Goal: Task Accomplishment & Management: Complete application form

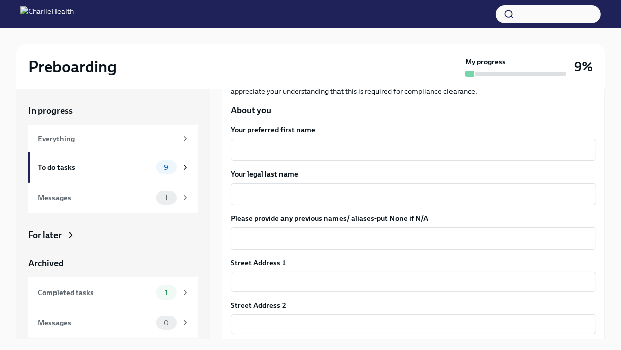
scroll to position [151, 0]
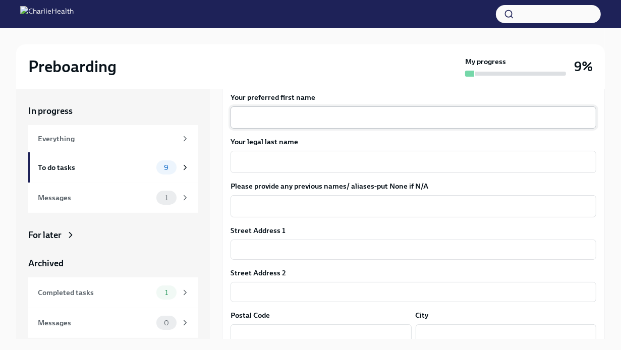
click at [370, 119] on textarea "Your preferred first name" at bounding box center [414, 118] width 354 height 12
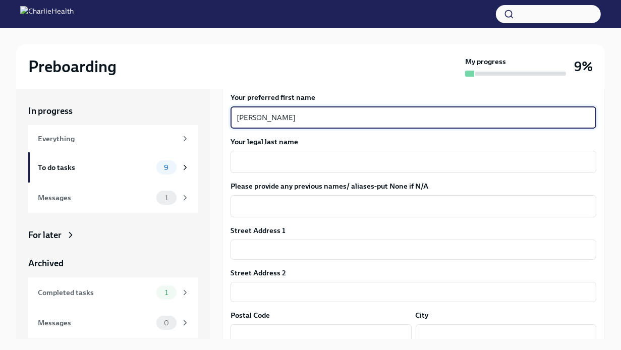
type textarea "[PERSON_NAME]"
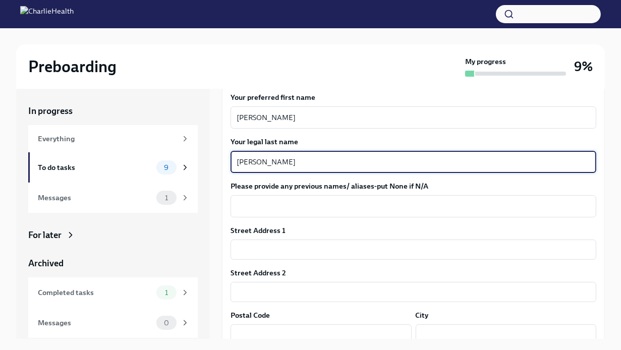
type textarea "[PERSON_NAME]"
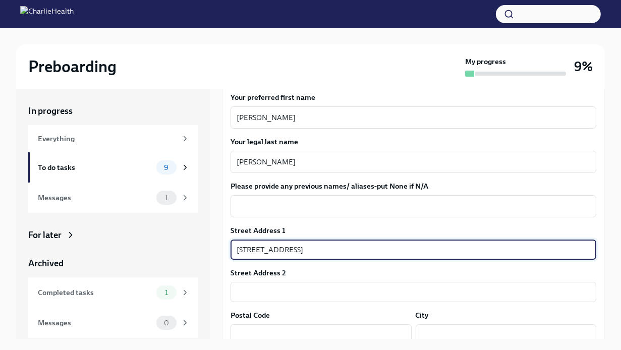
type input "[STREET_ADDRESS]"
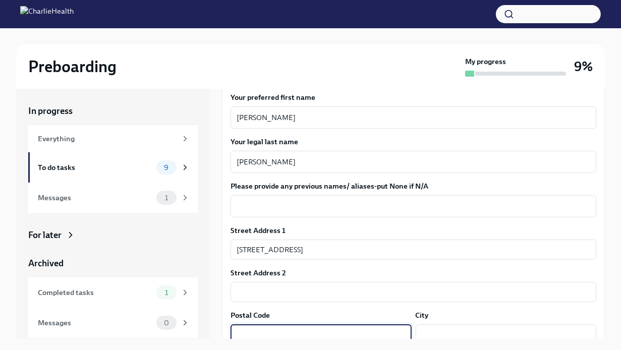
scroll to position [156, 0]
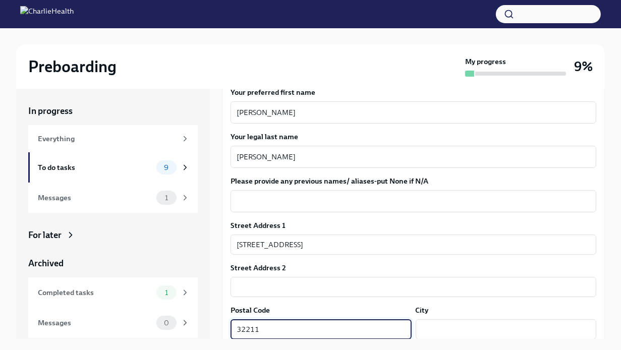
type input "32211"
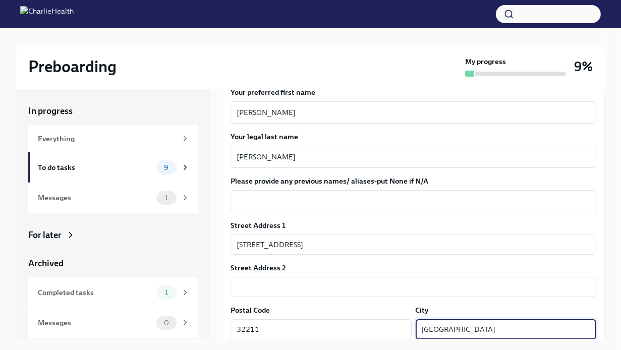
type input "[GEOGRAPHIC_DATA]"
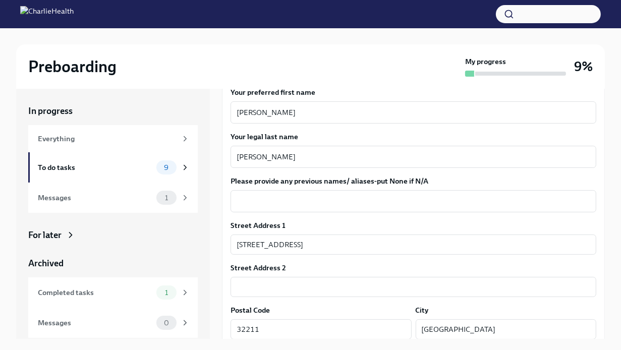
scroll to position [314, 0]
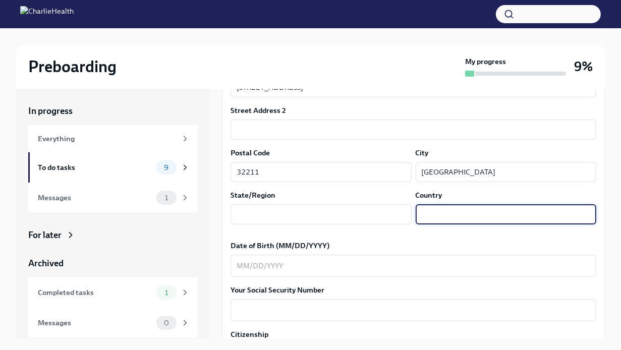
type input "u"
type input "[GEOGRAPHIC_DATA]"
click at [308, 217] on input "text" at bounding box center [321, 214] width 181 height 20
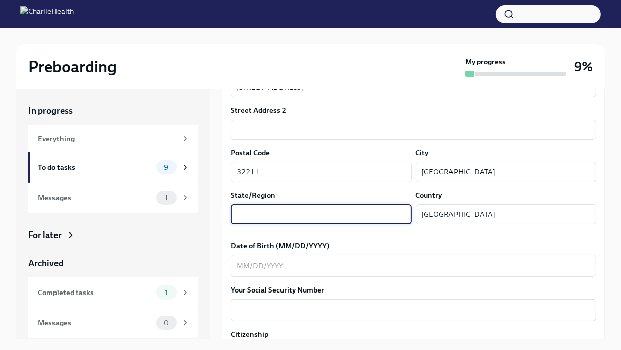
type input "f"
type input "FL"
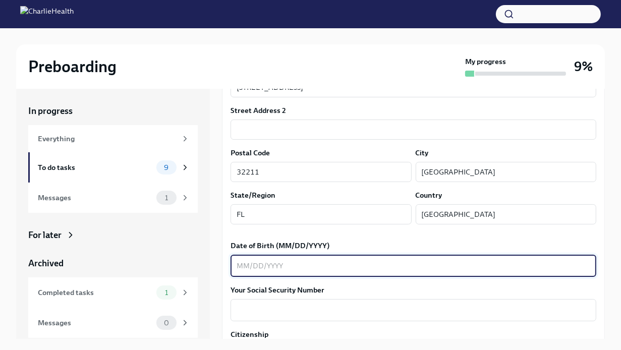
click at [325, 267] on textarea "Date of Birth (MM/DD/YYYY)" at bounding box center [414, 266] width 354 height 12
type textarea "[DATE]"
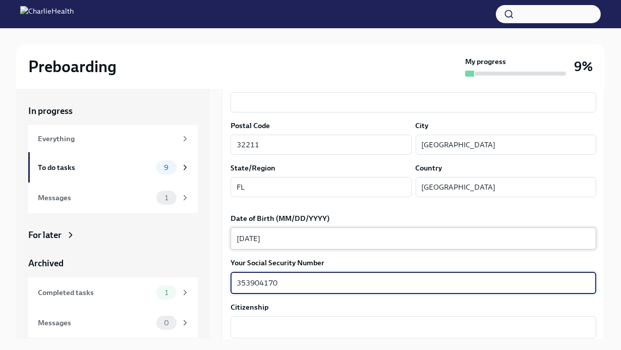
scroll to position [364, 0]
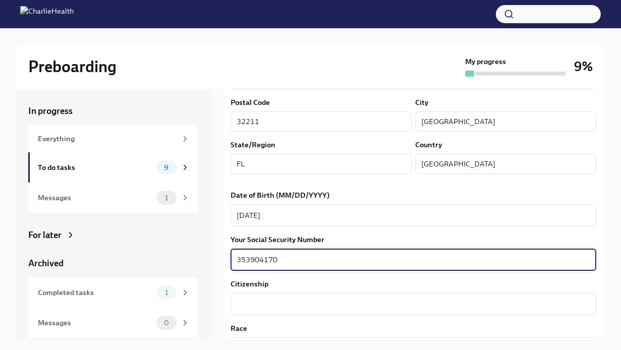
type textarea "353904170"
click at [597, 238] on div "We need some info from you to start setting you up in payroll and other systems…" at bounding box center [413, 316] width 383 height 1064
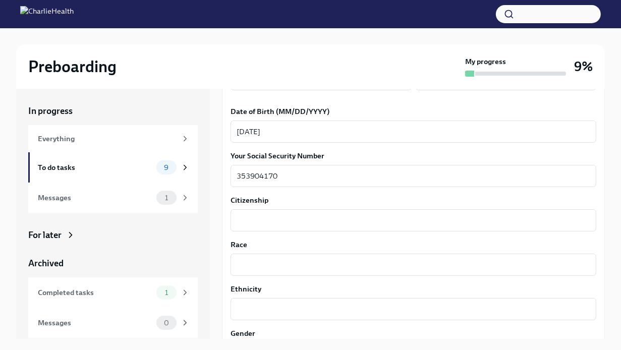
scroll to position [465, 0]
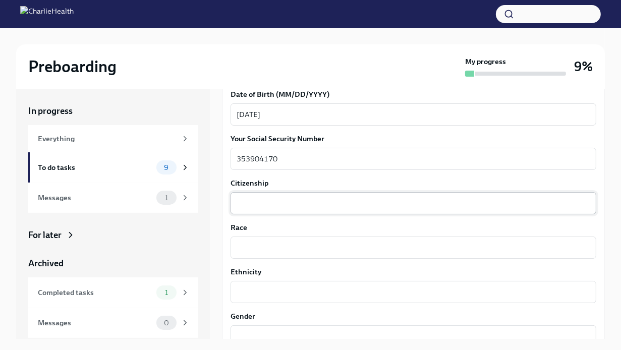
click at [322, 200] on textarea "Citizenship" at bounding box center [414, 203] width 354 height 12
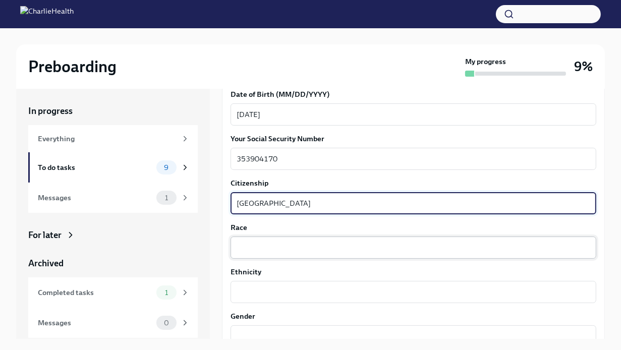
type textarea "[GEOGRAPHIC_DATA]"
click at [307, 243] on textarea "Race" at bounding box center [414, 248] width 354 height 12
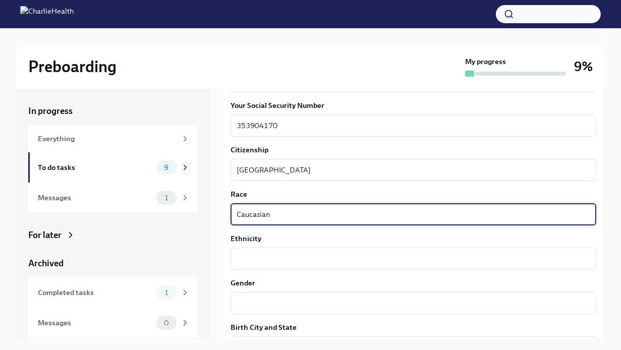
scroll to position [516, 0]
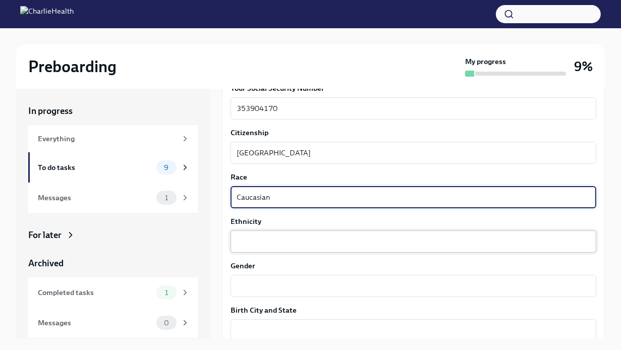
type textarea "Caucasian"
click at [305, 243] on textarea "Ethnicity" at bounding box center [414, 242] width 354 height 12
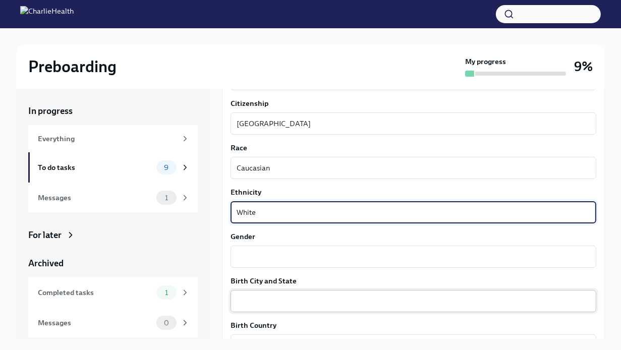
scroll to position [617, 0]
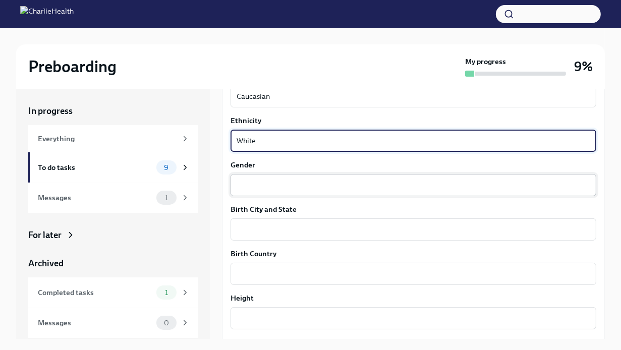
type textarea "White"
click at [304, 187] on textarea "Gender" at bounding box center [414, 185] width 354 height 12
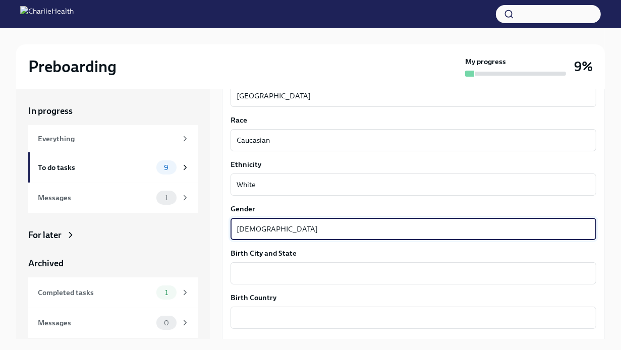
scroll to position [566, 0]
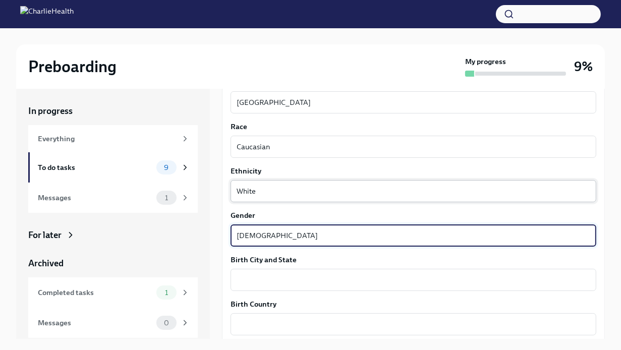
type textarea "[DEMOGRAPHIC_DATA]"
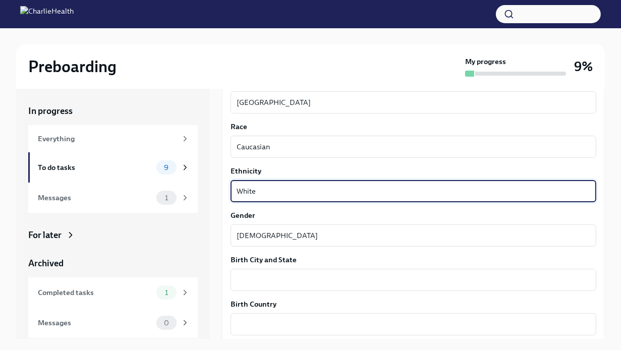
drag, startPoint x: 281, startPoint y: 187, endPoint x: 225, endPoint y: 184, distance: 55.6
click at [225, 184] on div "We need some info from you to start setting you up in payroll and other systems…" at bounding box center [413, 114] width 383 height 1064
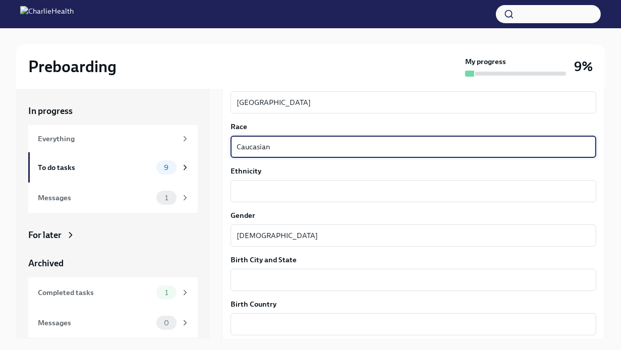
drag, startPoint x: 285, startPoint y: 147, endPoint x: 224, endPoint y: 144, distance: 61.2
click at [224, 144] on div "We need some info from you to start setting you up in payroll and other systems…" at bounding box center [413, 114] width 383 height 1064
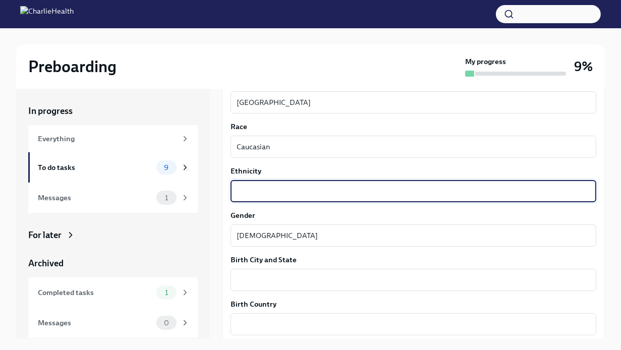
click at [253, 189] on textarea "Ethnicity" at bounding box center [414, 191] width 354 height 12
paste textarea "Caucasian"
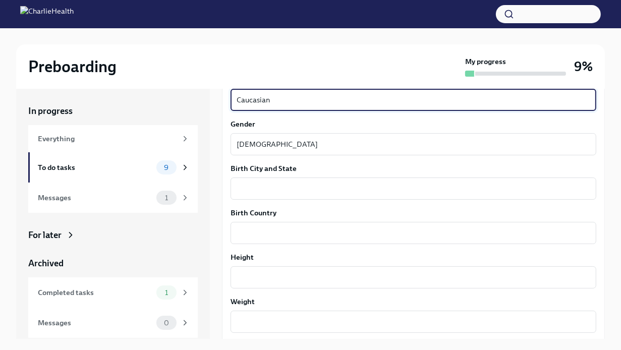
scroll to position [667, 0]
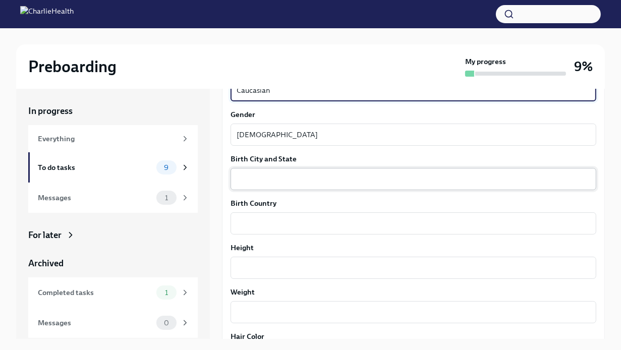
type textarea "Caucasian"
click at [286, 182] on textarea "Birth City and State" at bounding box center [414, 179] width 354 height 12
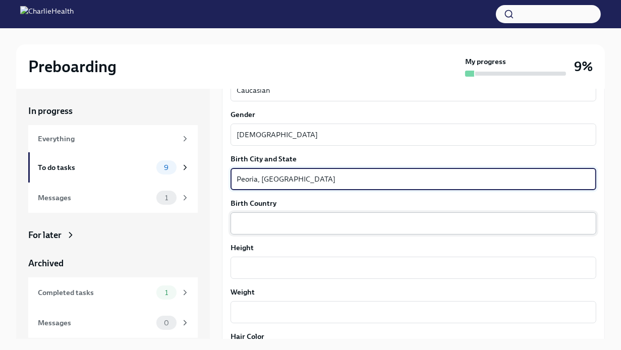
type textarea "Peoria, [GEOGRAPHIC_DATA]"
click at [291, 222] on textarea "Birth Country" at bounding box center [414, 224] width 354 height 12
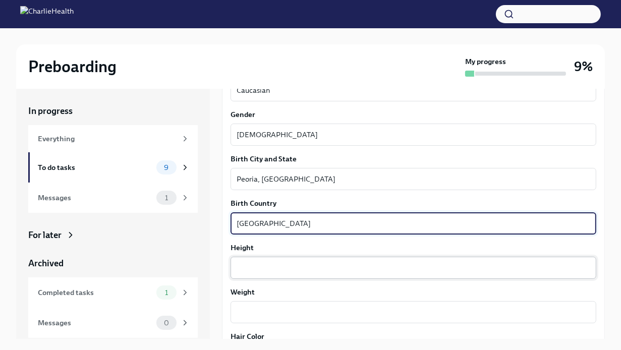
type textarea "[GEOGRAPHIC_DATA]"
click at [279, 271] on textarea "Height" at bounding box center [414, 268] width 354 height 12
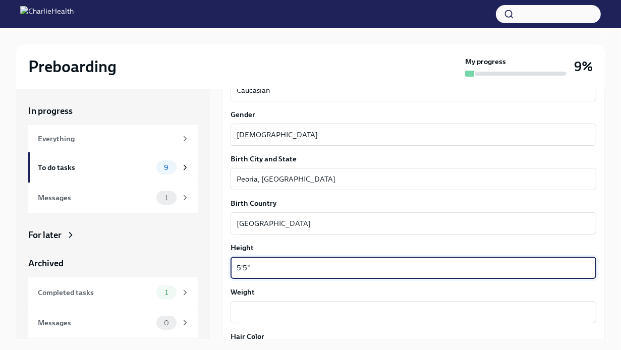
type textarea "5'5""
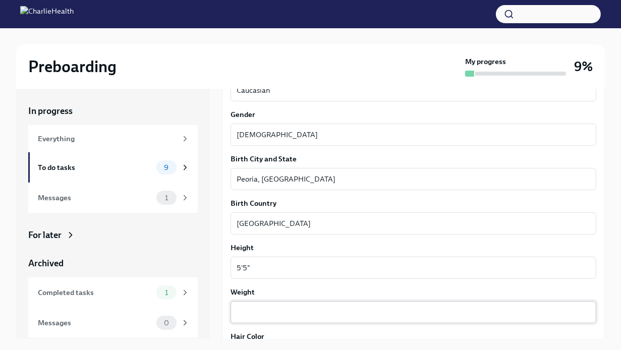
drag, startPoint x: 281, startPoint y: 325, endPoint x: 281, endPoint y: 316, distance: 8.6
click at [281, 325] on div "Your preferred first name [PERSON_NAME] x ​ Your legal last name [PERSON_NAME] …" at bounding box center [414, 51] width 366 height 951
click at [281, 321] on div "x ​" at bounding box center [414, 312] width 366 height 22
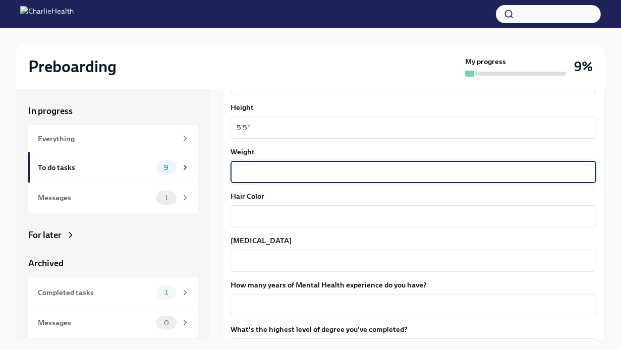
scroll to position [819, 0]
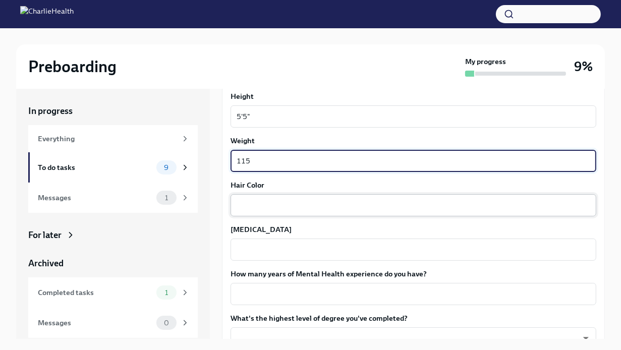
type textarea "115"
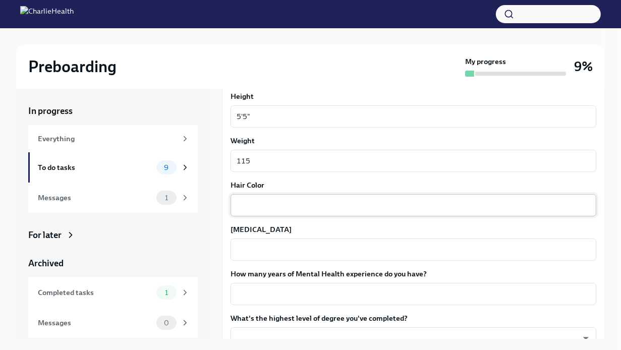
click at [319, 194] on div "x ​" at bounding box center [414, 205] width 366 height 22
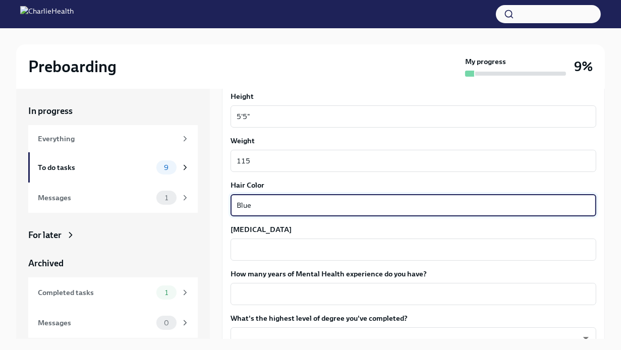
drag, startPoint x: 309, startPoint y: 198, endPoint x: 239, endPoint y: 204, distance: 69.9
click at [238, 203] on textarea "Blue" at bounding box center [414, 205] width 354 height 12
type textarea "Brown"
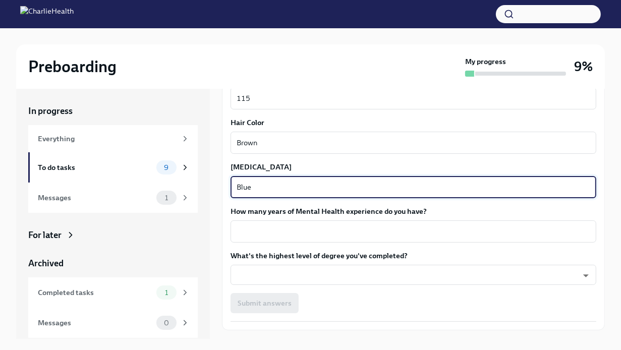
scroll to position [904, 0]
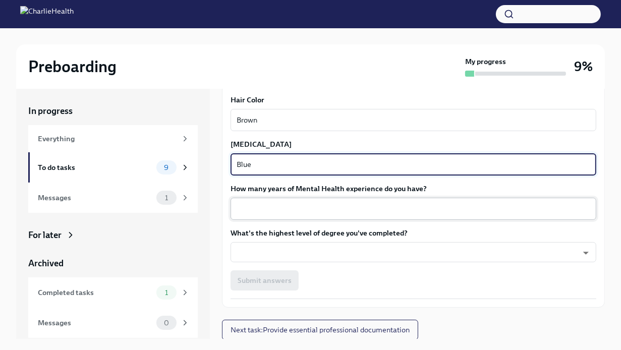
type textarea "Blue"
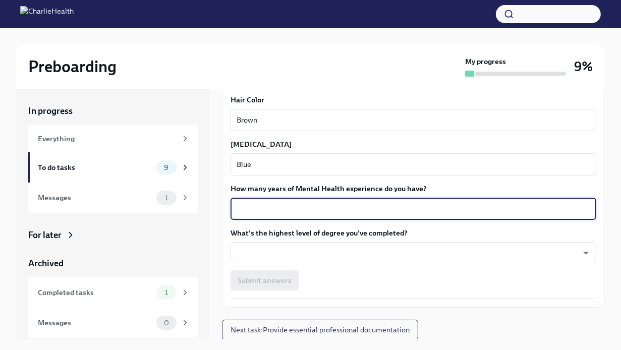
click at [384, 212] on textarea "How many years of Mental Health experience do you have?" at bounding box center [414, 209] width 354 height 12
type textarea "6.5"
click at [328, 254] on body "Preboarding My progress 9% In progress Everything To do tasks 9 Messages 1 For …" at bounding box center [310, 183] width 621 height 367
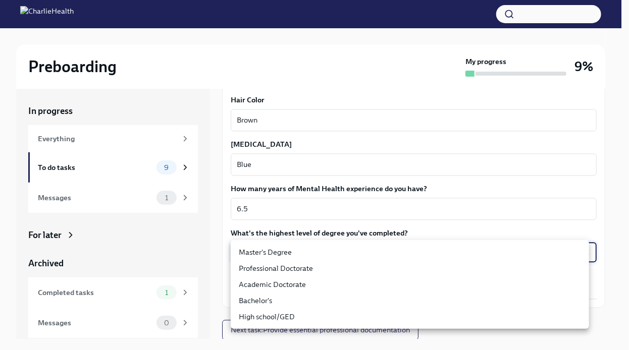
click at [310, 254] on li "Master's Degree" at bounding box center [410, 252] width 358 height 16
type input "2vBr-ghkD"
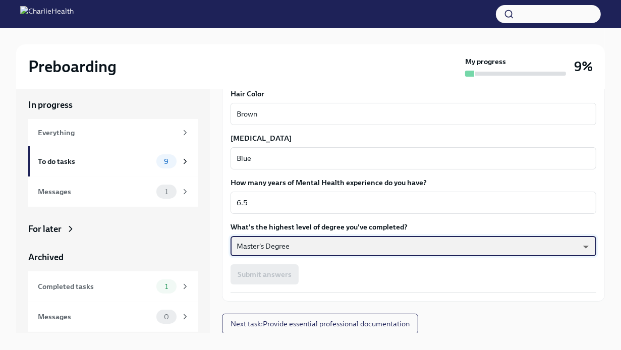
scroll to position [17, 0]
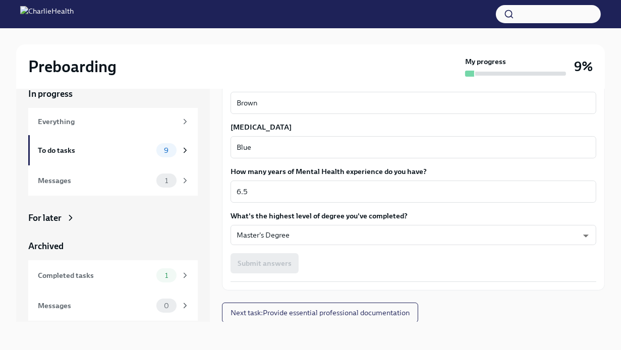
click at [352, 268] on div "Submit answers" at bounding box center [414, 263] width 366 height 20
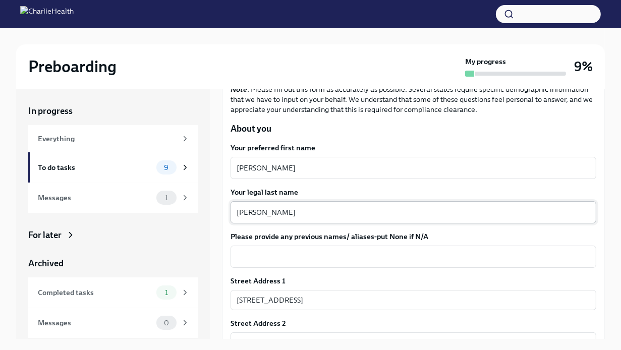
scroll to position [151, 0]
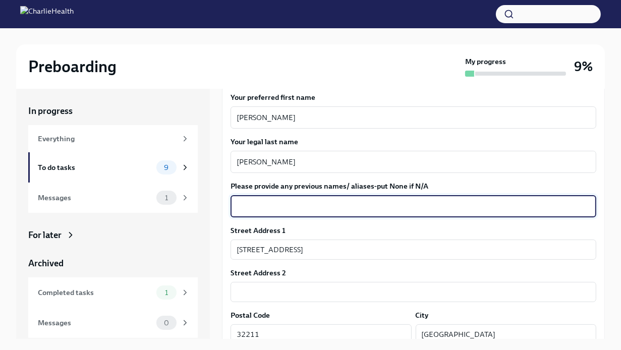
click at [311, 204] on textarea "Please provide any previous names/ aliases-put None if N/A" at bounding box center [414, 206] width 354 height 12
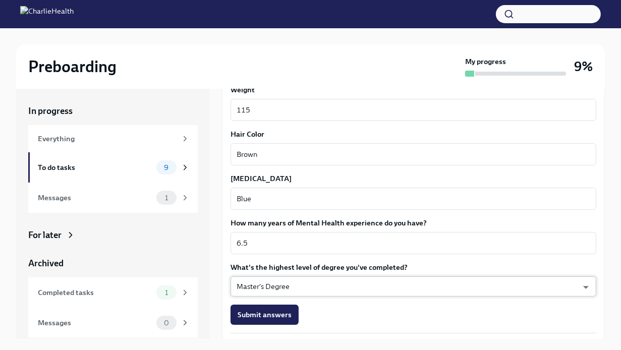
scroll to position [904, 0]
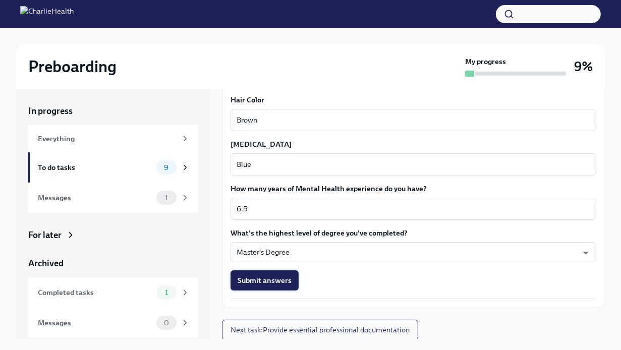
type textarea "N/A"
click at [281, 283] on span "Submit answers" at bounding box center [265, 281] width 54 height 10
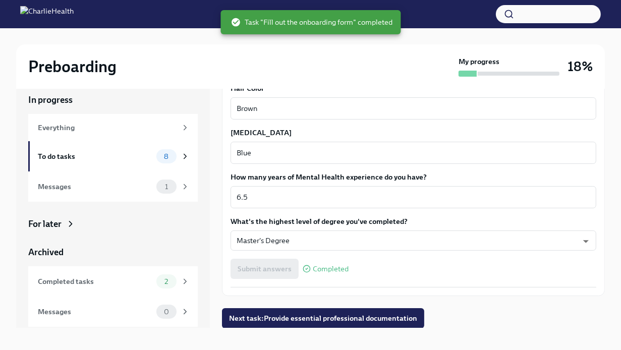
scroll to position [17, 0]
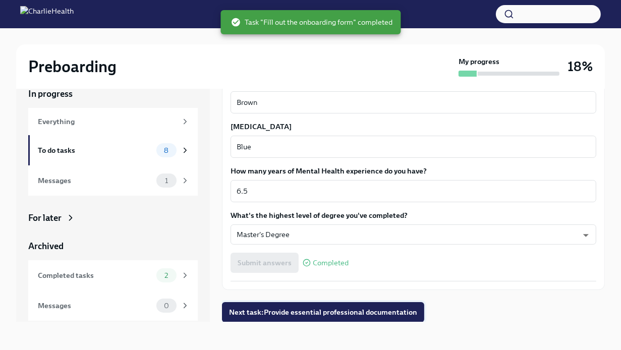
click at [377, 313] on span "Next task : Provide essential professional documentation" at bounding box center [323, 312] width 188 height 10
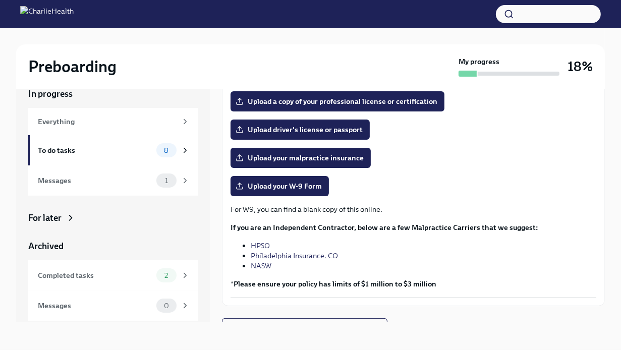
scroll to position [195, 0]
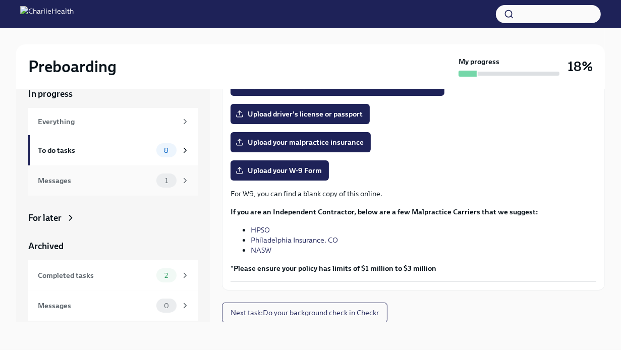
click at [123, 179] on div "Messages" at bounding box center [95, 180] width 115 height 11
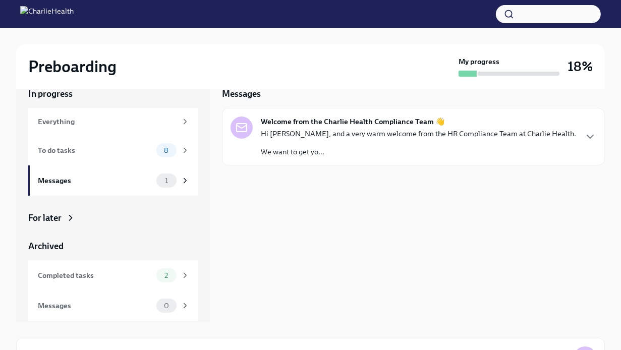
click at [352, 148] on p "We want to get yo..." at bounding box center [418, 152] width 315 height 10
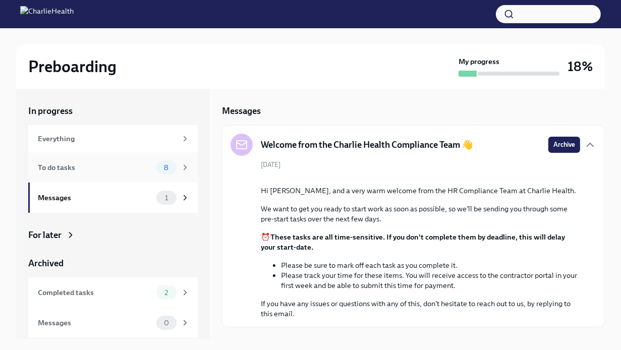
click at [113, 167] on div "To do tasks" at bounding box center [95, 167] width 115 height 11
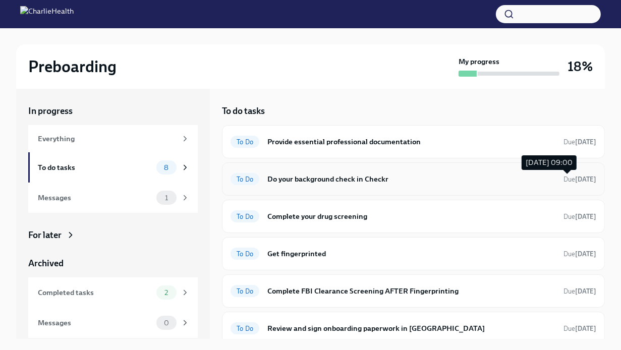
click at [564, 182] on span "Due [DATE]" at bounding box center [580, 180] width 33 height 10
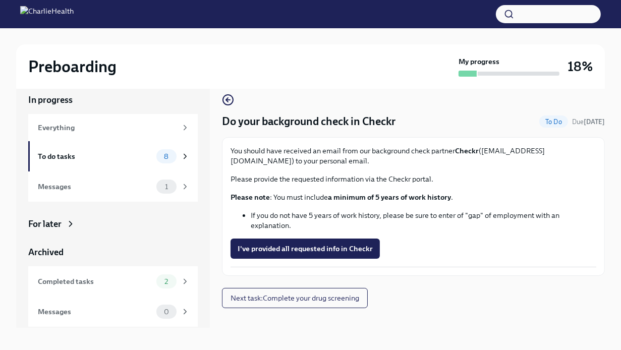
scroll to position [17, 0]
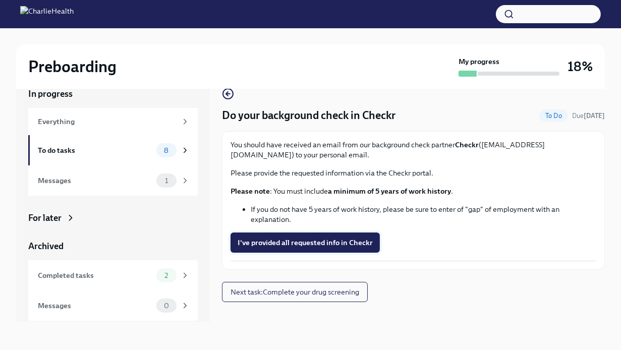
click at [365, 243] on span "I've provided all requested info in Checkr" at bounding box center [305, 243] width 135 height 10
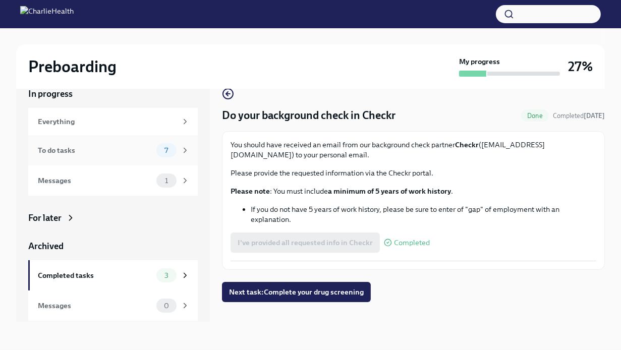
click at [109, 153] on div "To do tasks" at bounding box center [95, 150] width 115 height 11
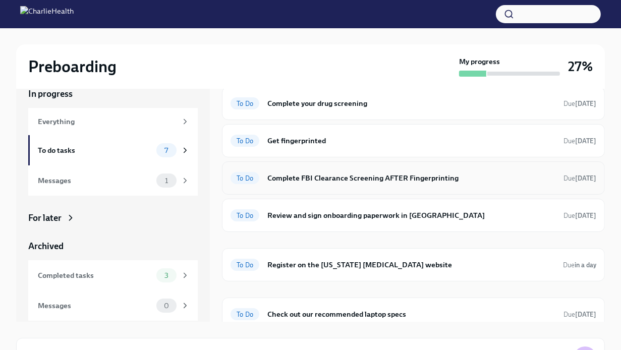
scroll to position [66, 0]
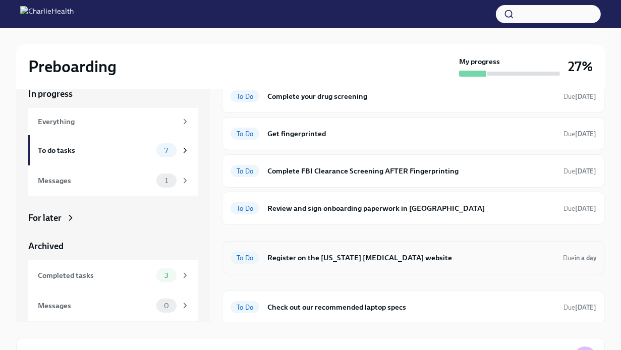
click at [439, 257] on h6 "Register on the [US_STATE] [MEDICAL_DATA] website" at bounding box center [412, 257] width 288 height 11
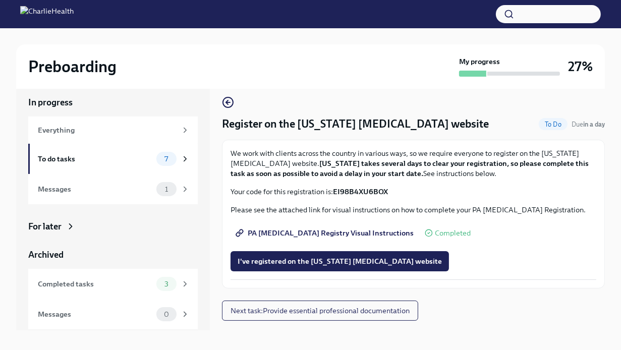
scroll to position [17, 0]
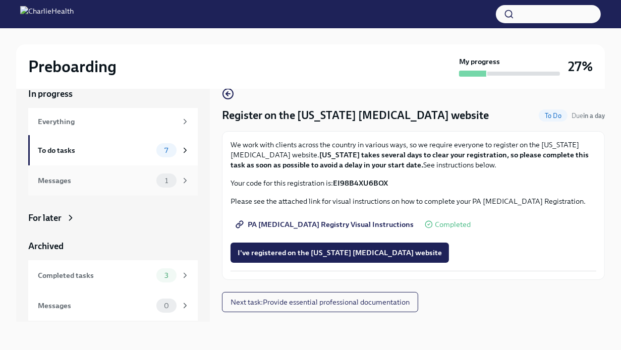
click at [161, 178] on span "1" at bounding box center [166, 181] width 15 height 8
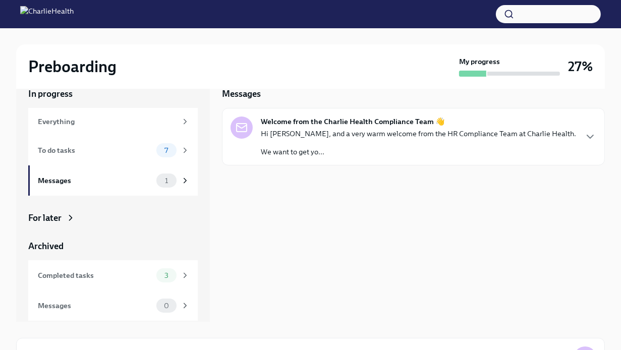
click at [357, 132] on p "Hi [PERSON_NAME], and a very warm welcome from the HR Compliance Team at Charli…" at bounding box center [418, 134] width 315 height 10
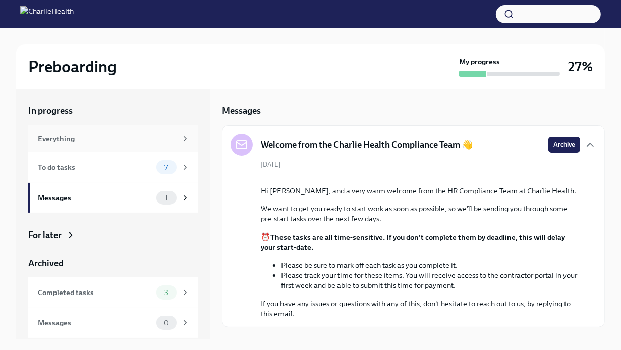
click at [91, 141] on div "Everything" at bounding box center [107, 138] width 139 height 11
click at [186, 138] on icon at bounding box center [185, 138] width 9 height 9
click at [70, 169] on div "To do tasks" at bounding box center [95, 167] width 115 height 11
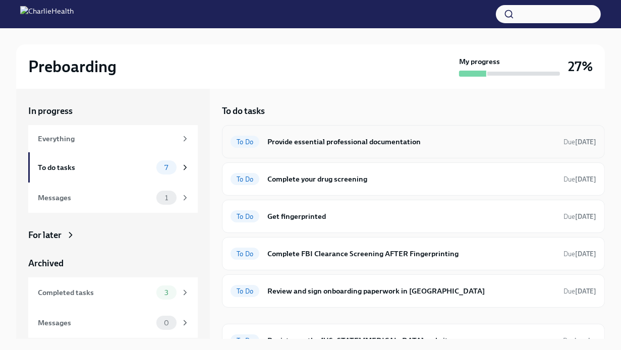
click at [318, 138] on h6 "Provide essential professional documentation" at bounding box center [412, 141] width 288 height 11
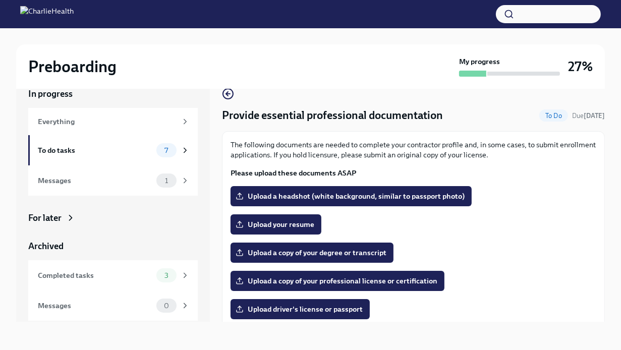
click at [288, 74] on div "Preboarding" at bounding box center [241, 67] width 427 height 20
